Goal: Task Accomplishment & Management: Use online tool/utility

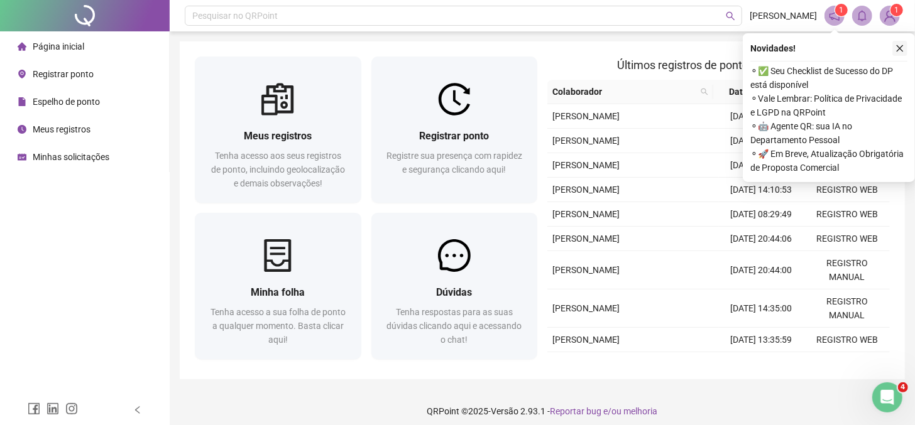
drag, startPoint x: 901, startPoint y: 50, endPoint x: 833, endPoint y: 106, distance: 87.9
click at [900, 51] on icon "close" at bounding box center [899, 48] width 9 height 9
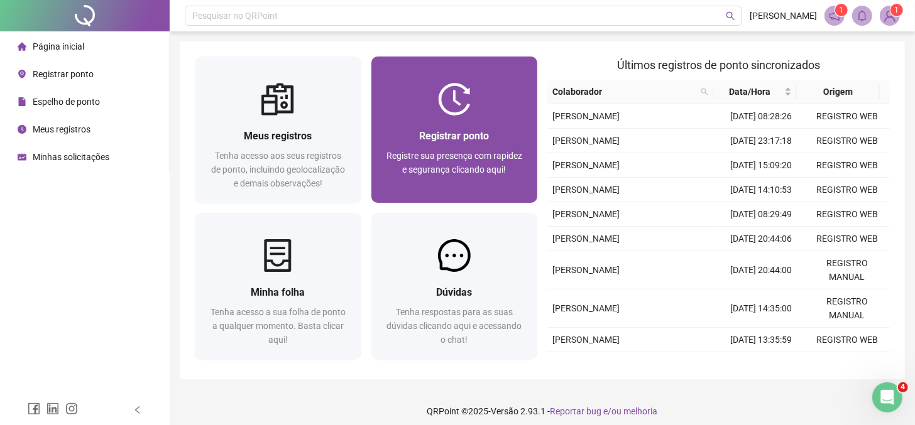
click at [463, 113] on img at bounding box center [454, 99] width 33 height 33
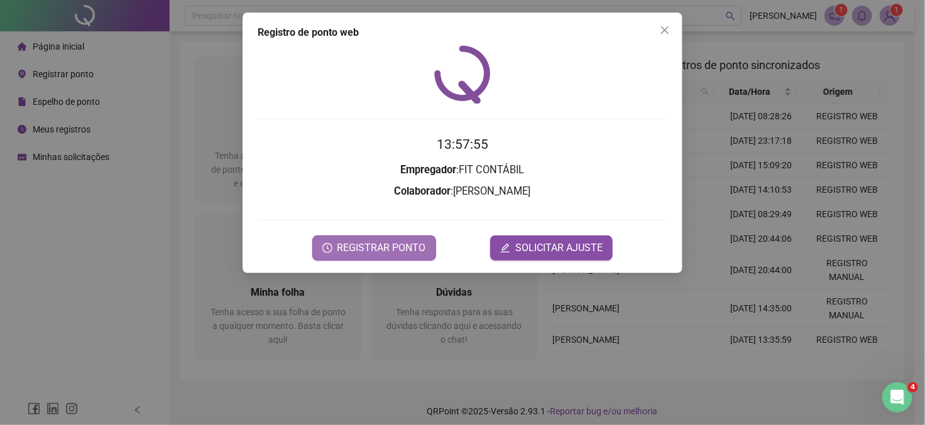
click at [402, 243] on span "REGISTRAR PONTO" at bounding box center [381, 248] width 89 height 15
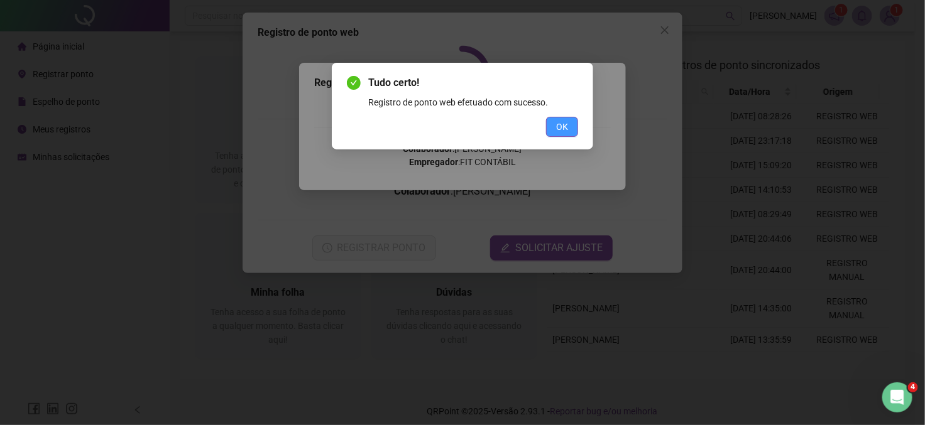
click at [565, 125] on span "OK" at bounding box center [562, 127] width 12 height 14
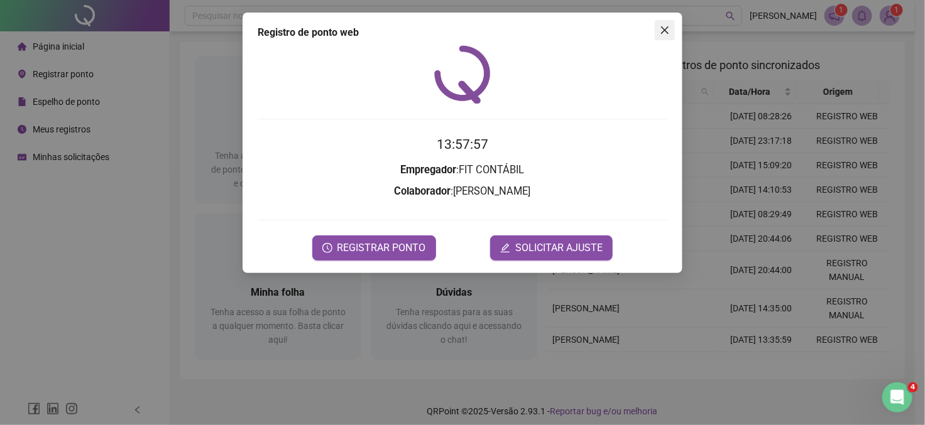
click at [661, 27] on icon "close" at bounding box center [665, 30] width 8 height 8
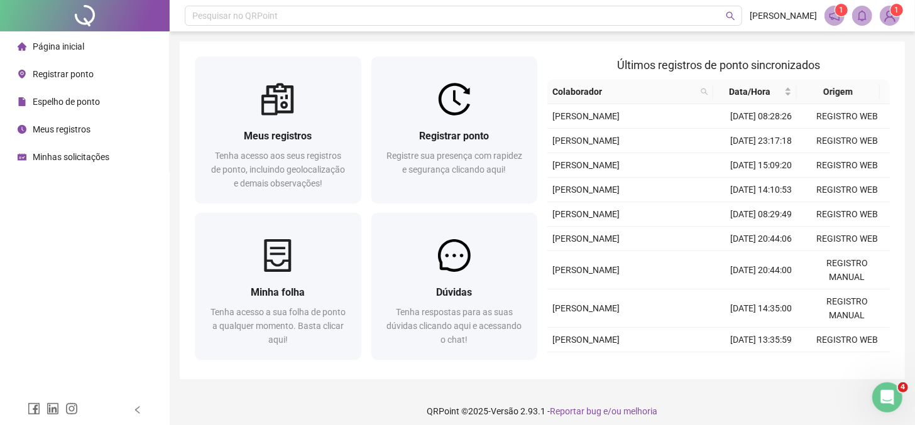
drag, startPoint x: 74, startPoint y: 121, endPoint x: 77, endPoint y: 73, distance: 47.8
click at [73, 121] on div "Meus registros" at bounding box center [54, 129] width 73 height 25
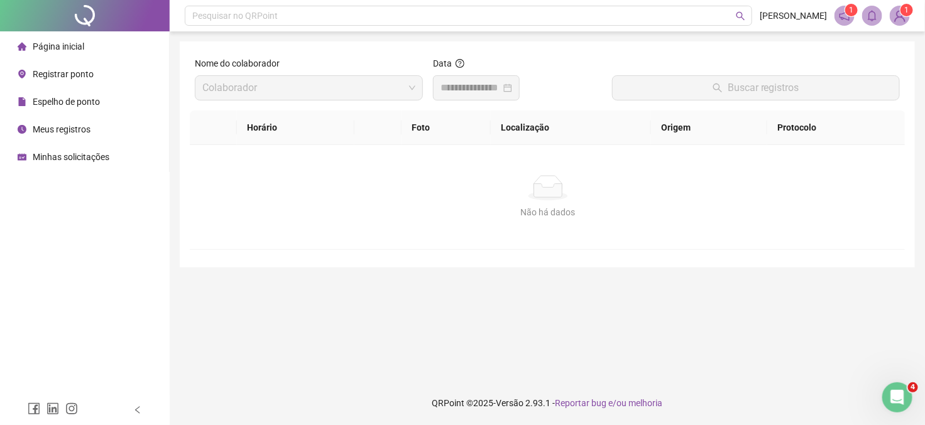
click at [82, 52] on div "Página inicial" at bounding box center [51, 46] width 67 height 25
